Goal: Task Accomplishment & Management: Use online tool/utility

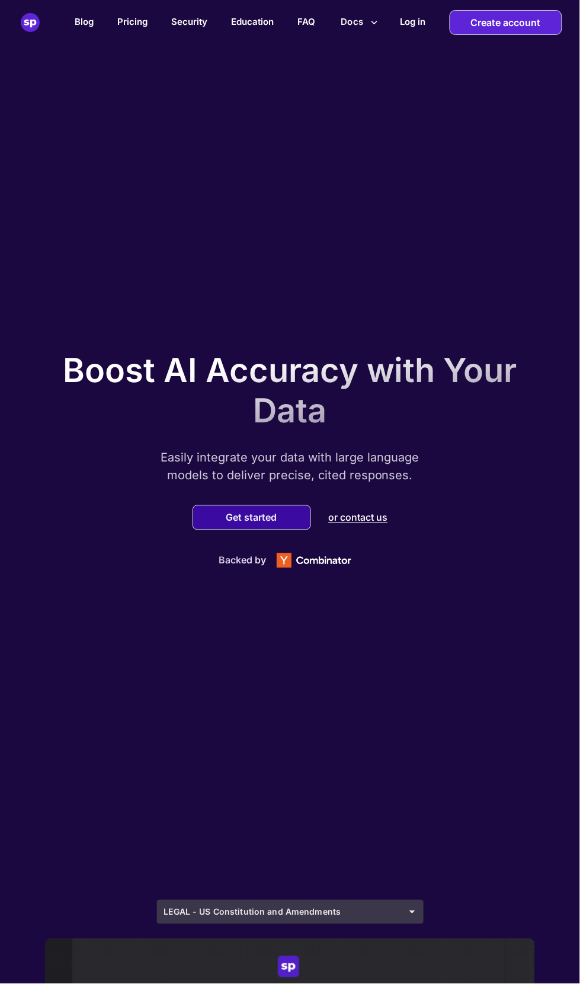
click at [262, 524] on button "Get started" at bounding box center [252, 518] width 58 height 12
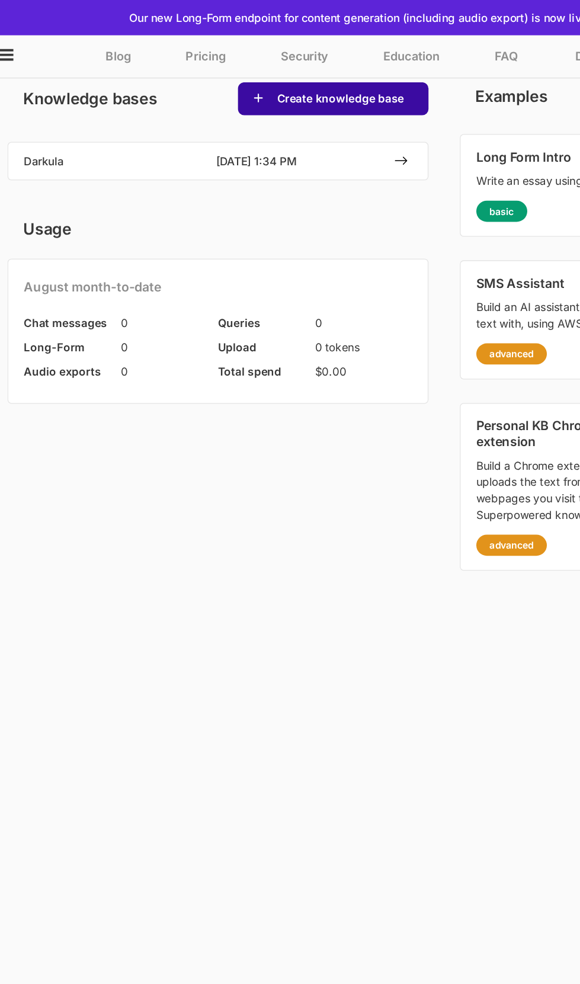
click at [290, 74] on button "Create knowledge base" at bounding box center [275, 75] width 103 height 12
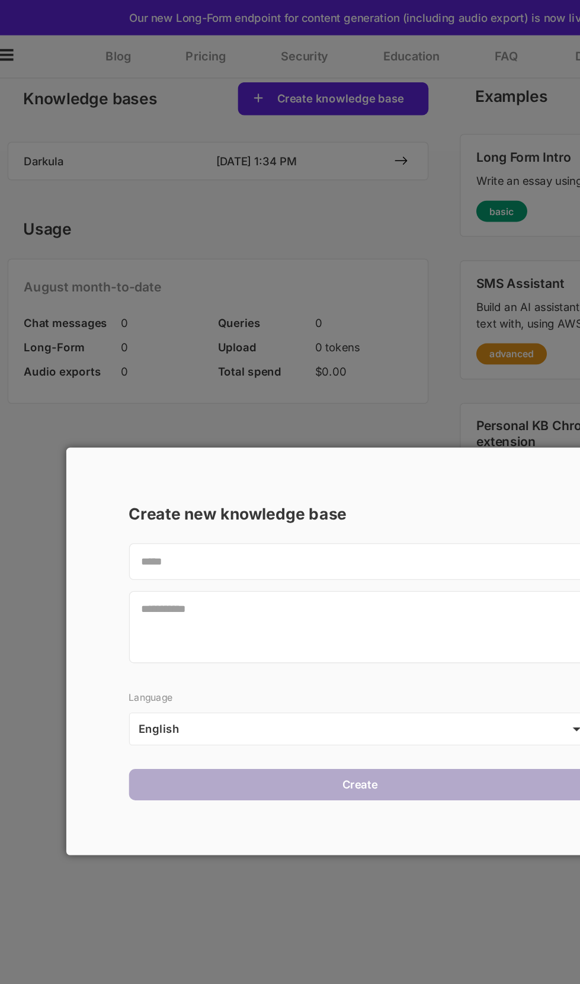
click at [224, 459] on textarea at bounding box center [289, 473] width 349 height 54
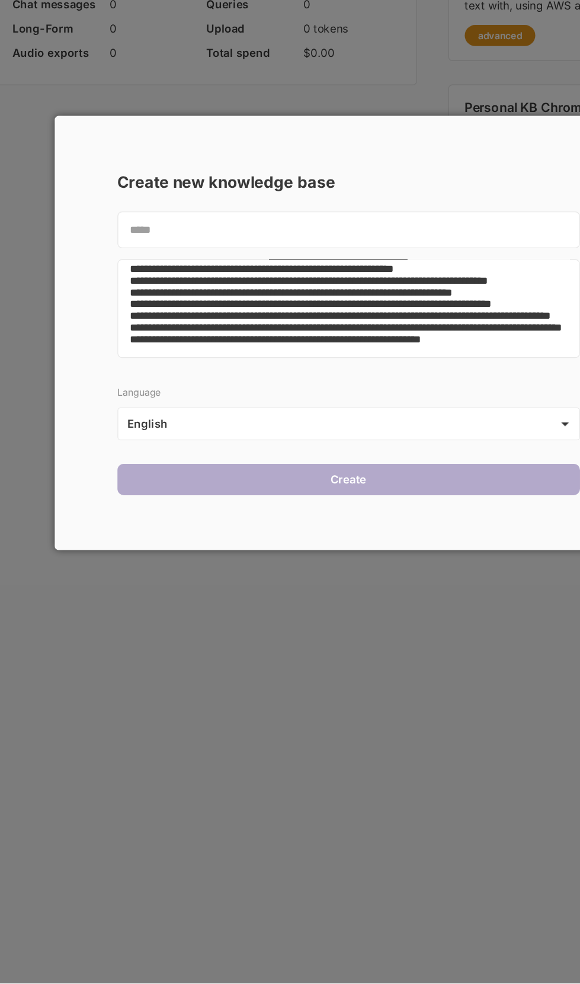
type textarea "**********"
click at [282, 414] on textarea at bounding box center [289, 414] width 349 height 28
click at [216, 414] on textarea at bounding box center [289, 414] width 349 height 28
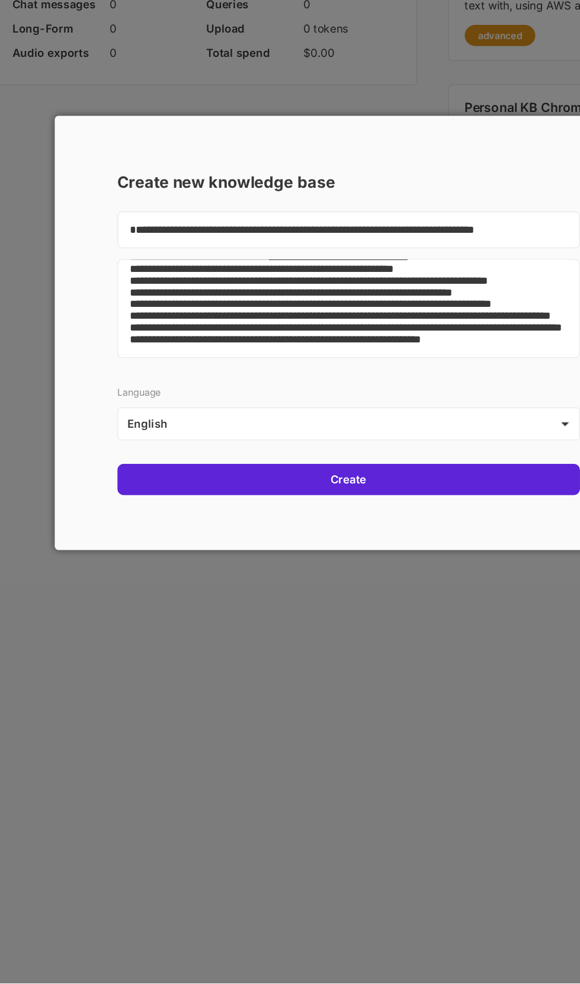
scroll to position [47, 0]
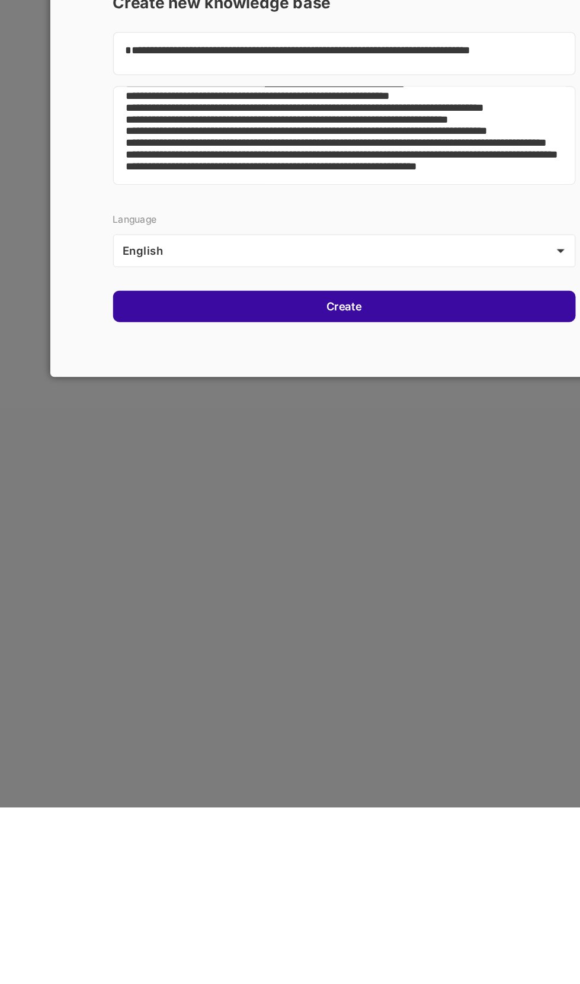
type textarea "**********"
click at [398, 594] on div "Create" at bounding box center [289, 605] width 349 height 24
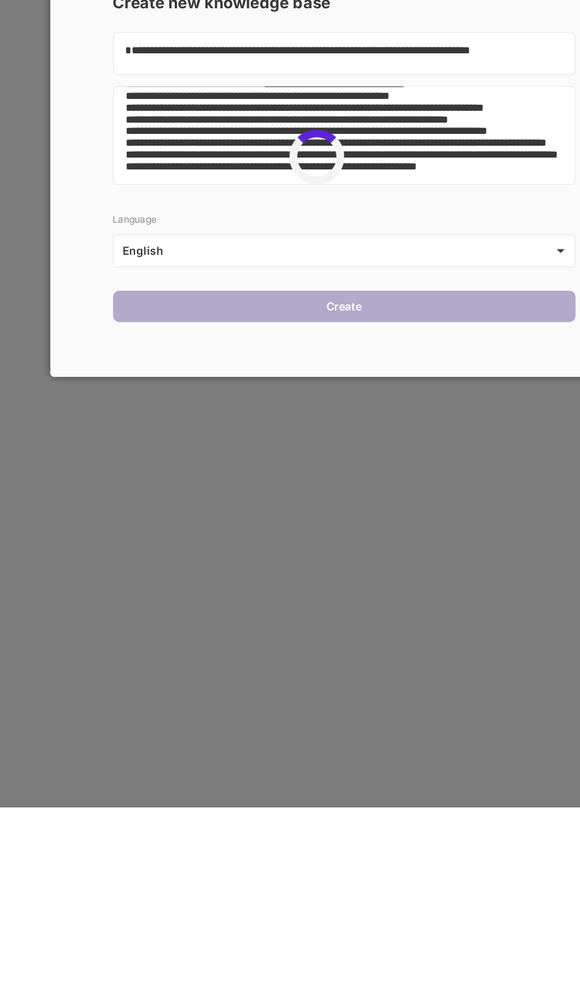
scroll to position [0, 0]
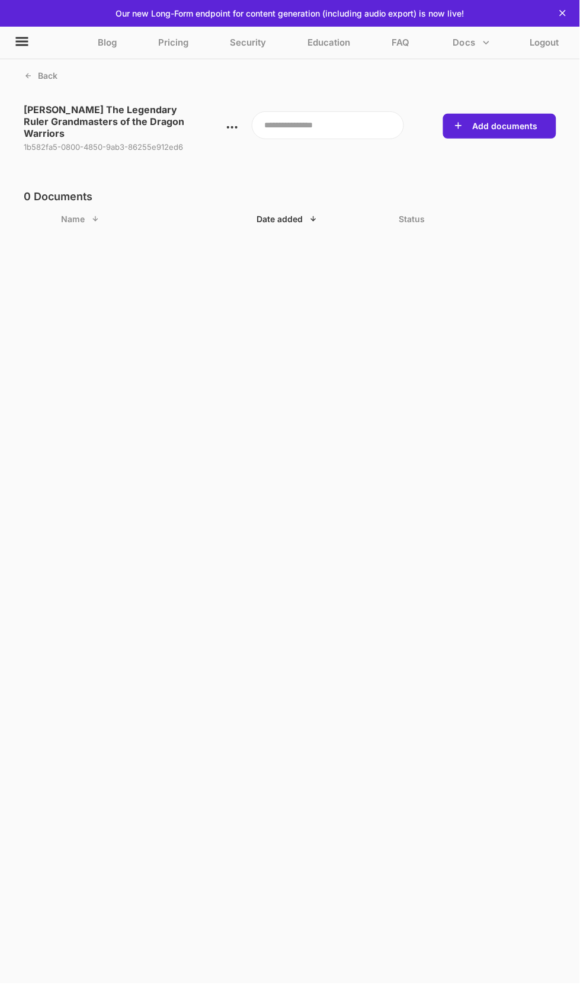
scroll to position [90, 0]
click at [313, 216] on icon at bounding box center [312, 218] width 5 height 5
click at [563, 12] on icon at bounding box center [563, 12] width 6 height 6
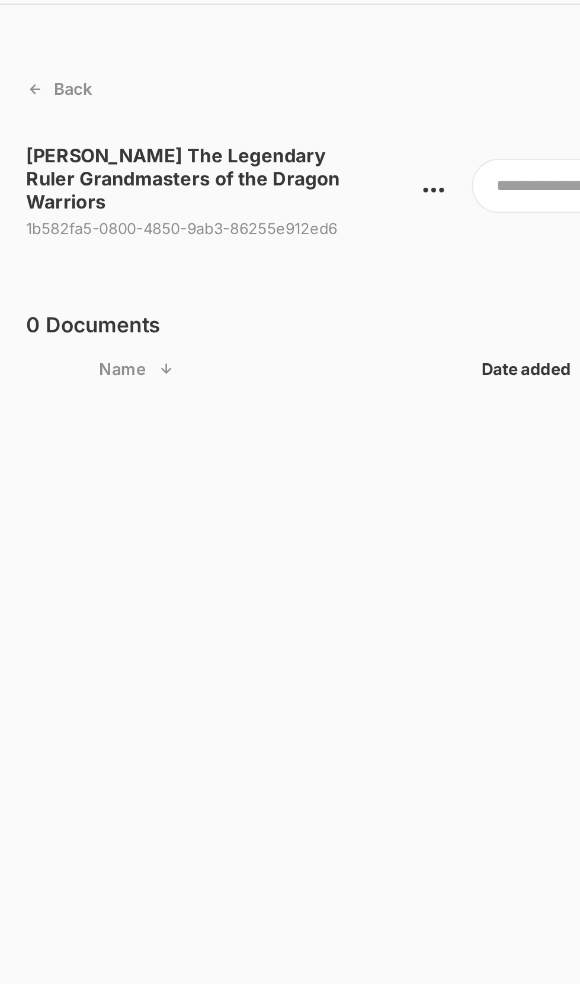
scroll to position [2, 0]
click at [170, 113] on p "Leechan Liyen Jordan Jr III The Legendary Ruler Grandmasters of the Dragon Warr…" at bounding box center [112, 122] width 177 height 36
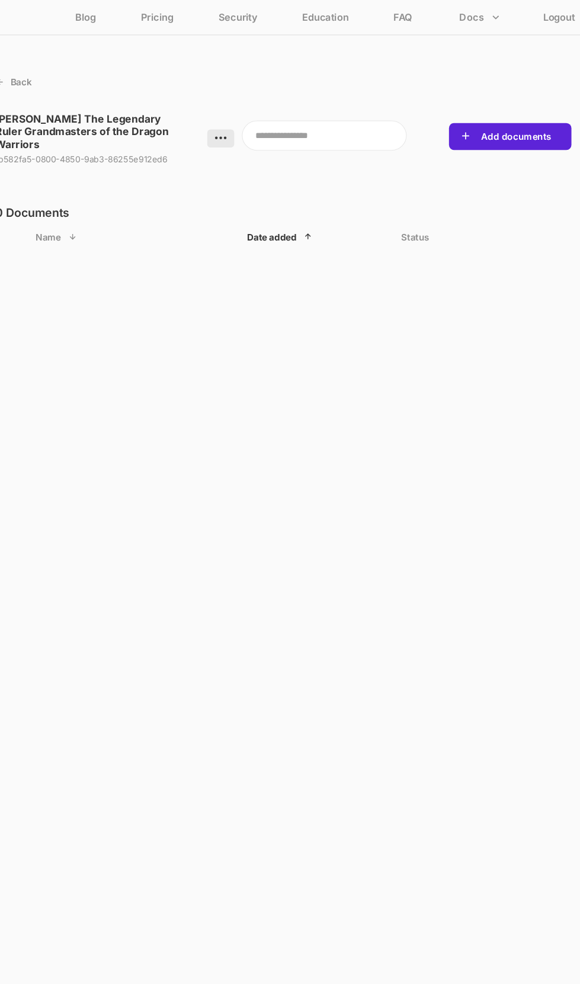
click at [237, 125] on icon at bounding box center [232, 127] width 13 height 13
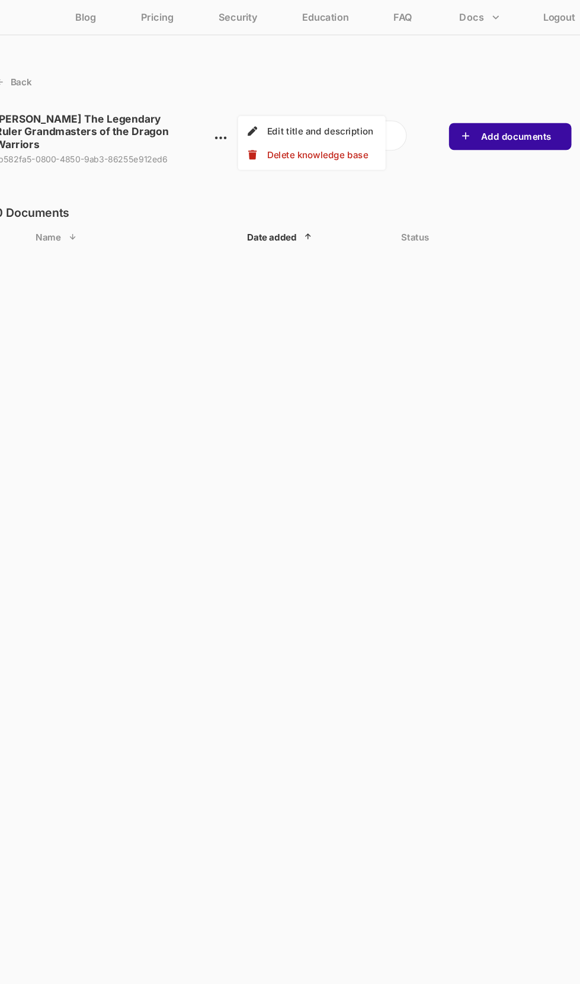
click at [529, 120] on button "Add documents" at bounding box center [505, 126] width 72 height 12
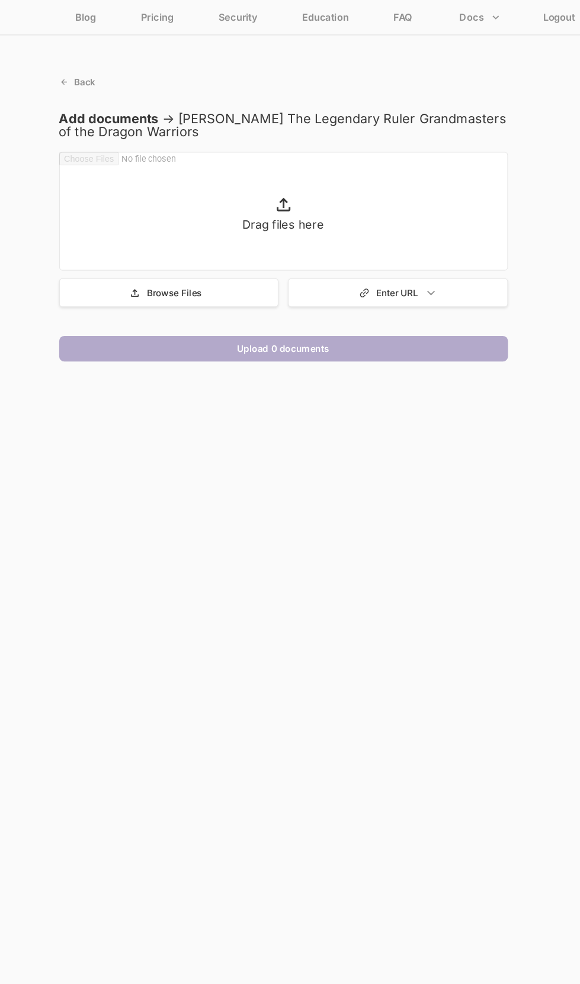
click at [408, 174] on div "Drag files here" at bounding box center [290, 195] width 415 height 110
click at [309, 188] on div "Drag files here" at bounding box center [290, 195] width 415 height 110
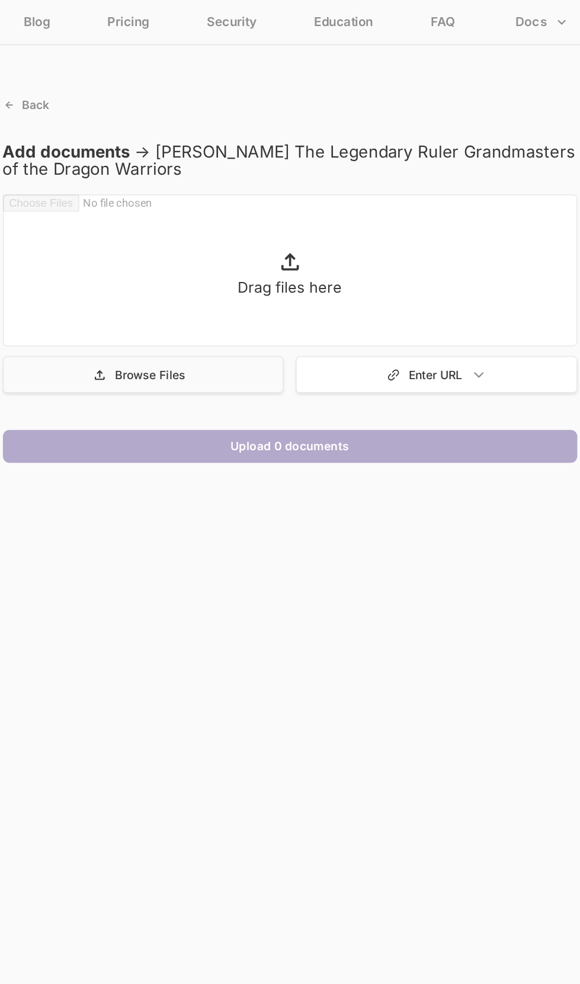
click at [203, 270] on p "Browse Files" at bounding box center [189, 270] width 51 height 10
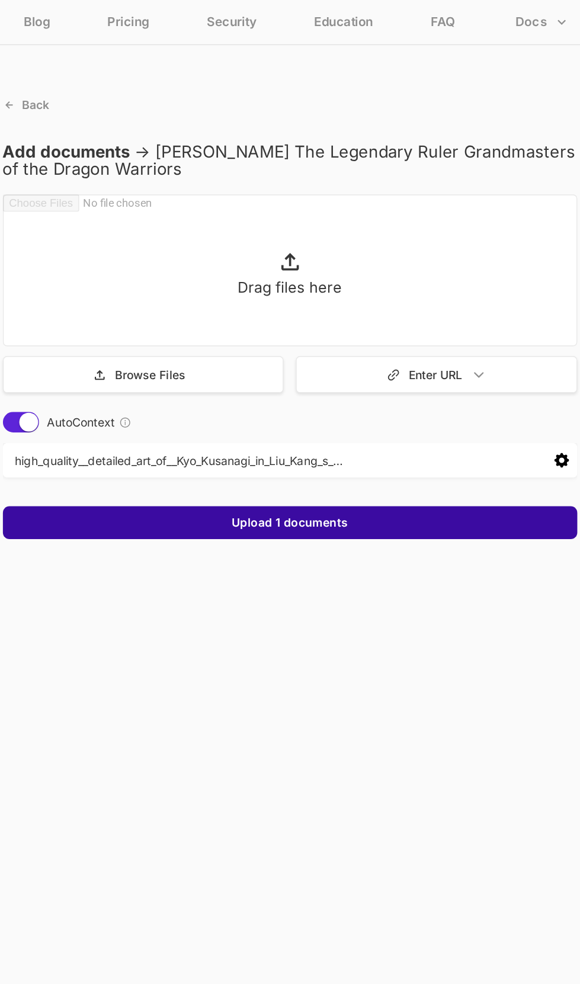
click at [334, 377] on button "Upload 1 documents" at bounding box center [290, 377] width 91 height 12
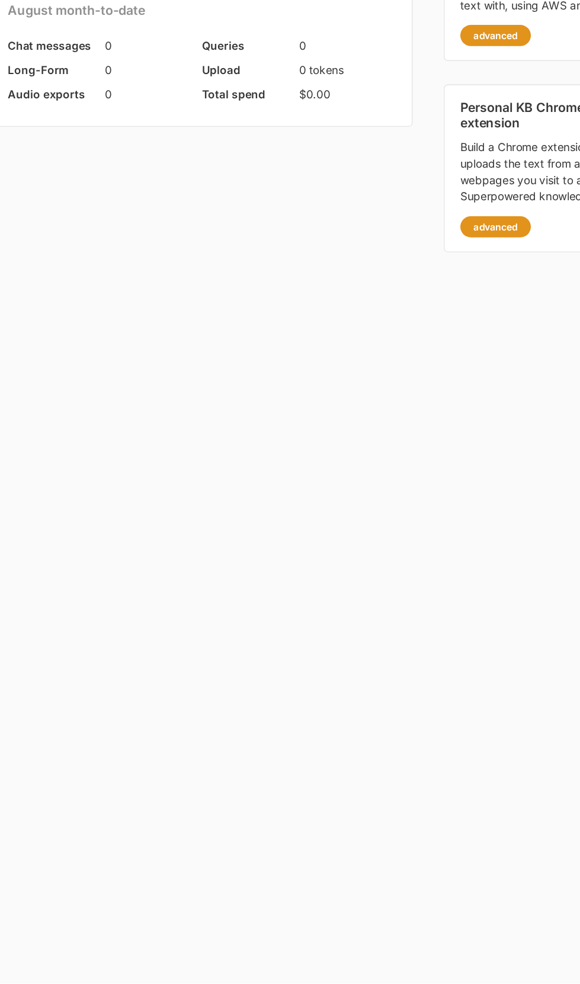
scroll to position [70, 0]
